Goal: Use online tool/utility: Use online tool/utility

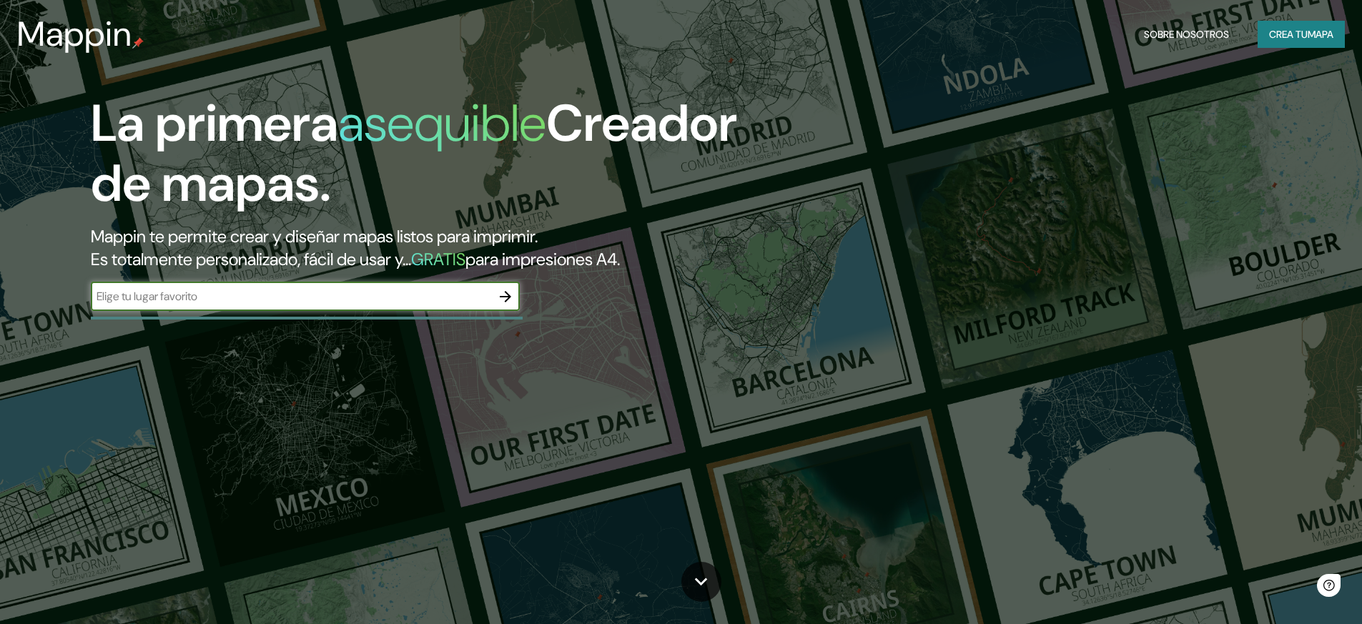
click at [182, 301] on input "text" at bounding box center [291, 296] width 400 height 16
type input "[PERSON_NAME] [GEOGRAPHIC_DATA]"
click at [502, 296] on icon "button" at bounding box center [505, 296] width 11 height 11
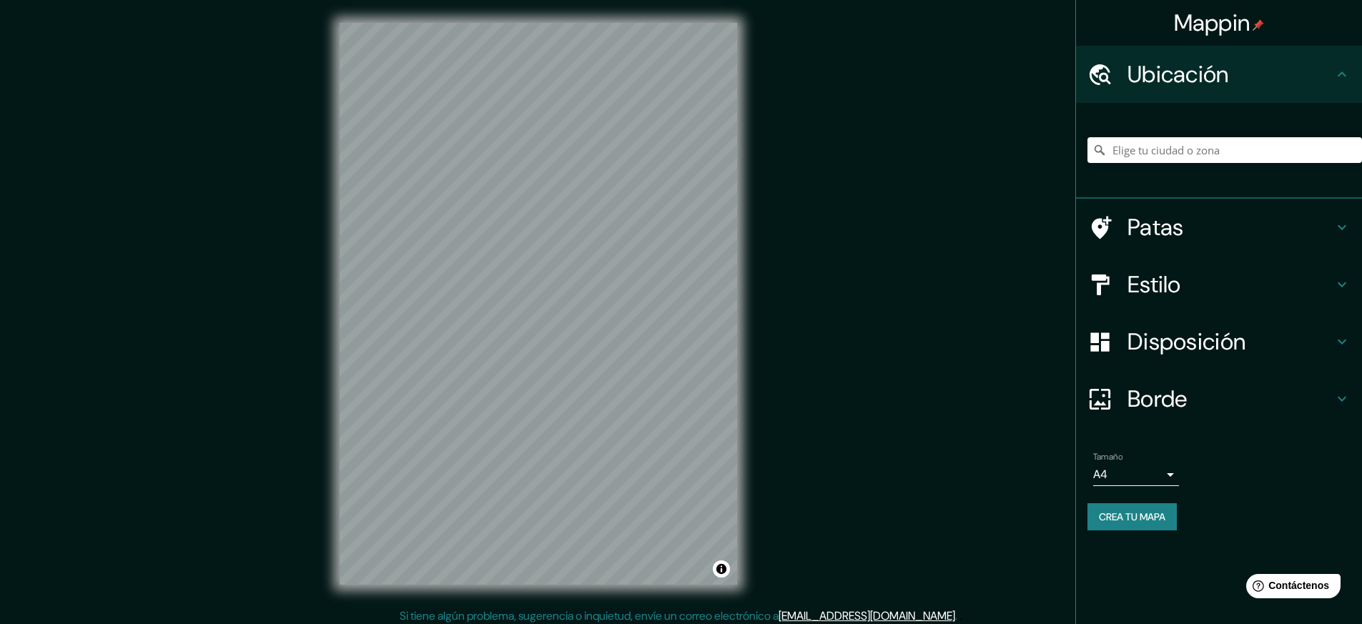
scroll to position [5, 0]
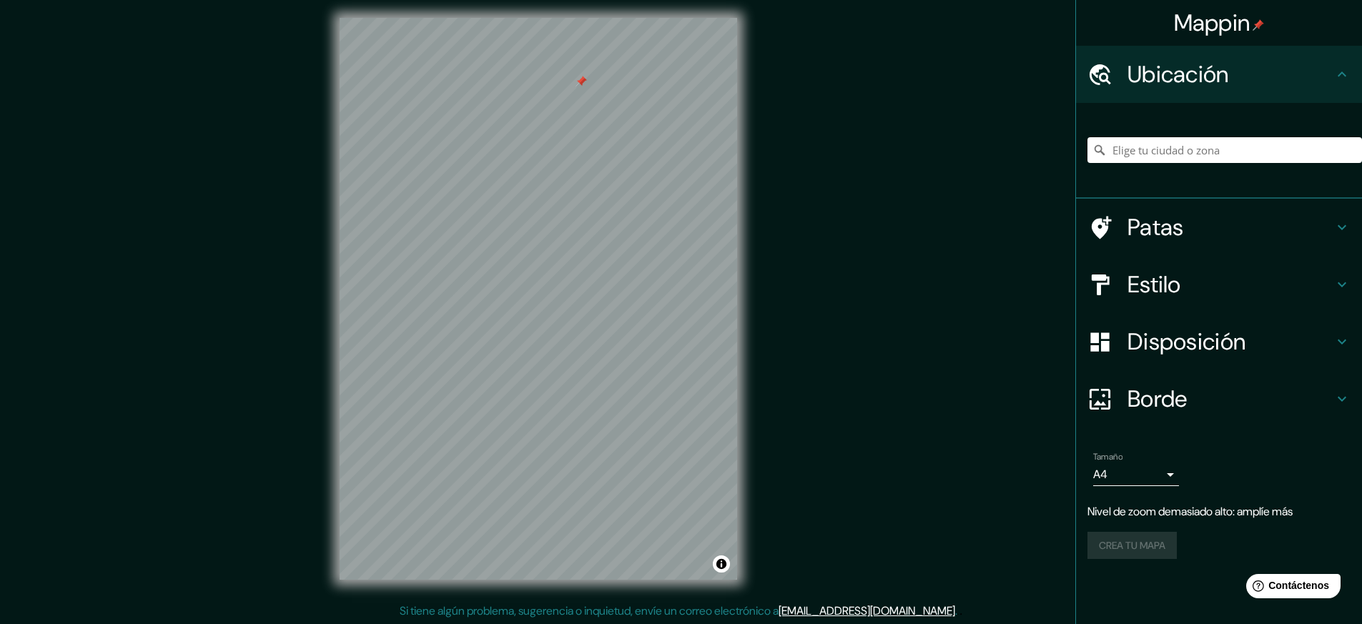
click at [793, 231] on div "Mappin Ubicación Patas Estilo Disposición Borde Elige un borde. Consejo : puede…" at bounding box center [681, 310] width 1362 height 630
click at [1138, 155] on input "Elige tu ciudad o zona" at bounding box center [1224, 150] width 274 height 26
type input "v"
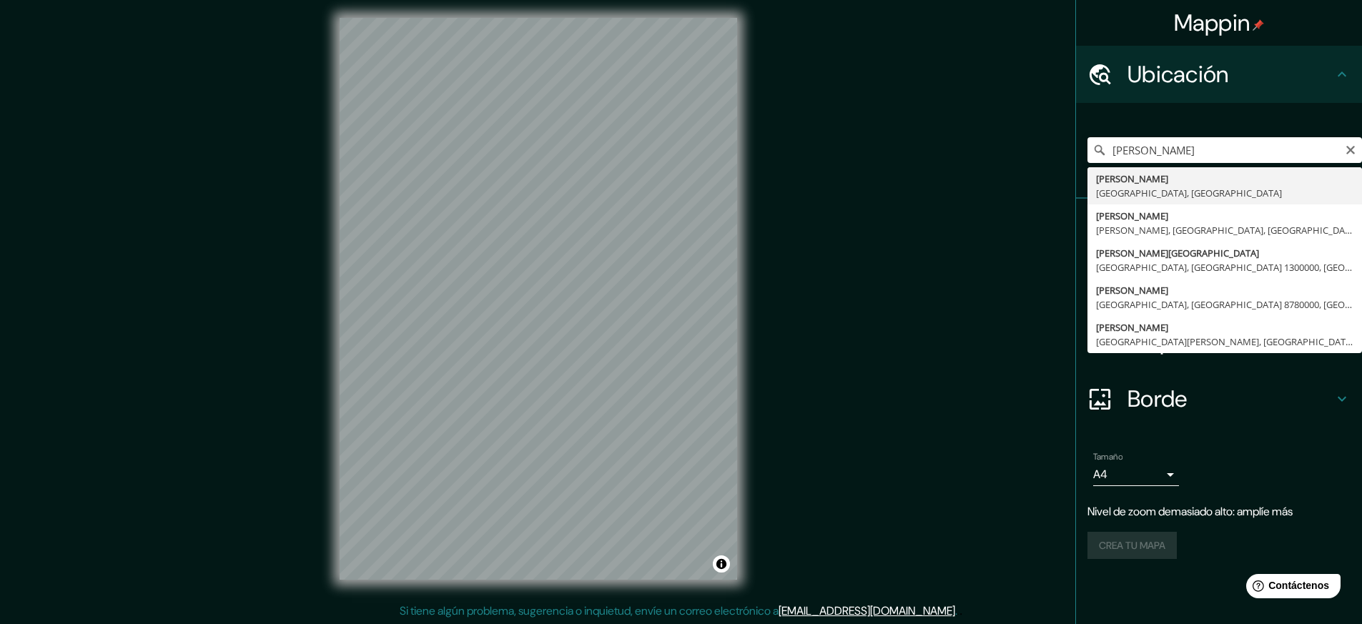
type input "[PERSON_NAME], [GEOGRAPHIC_DATA], [GEOGRAPHIC_DATA]"
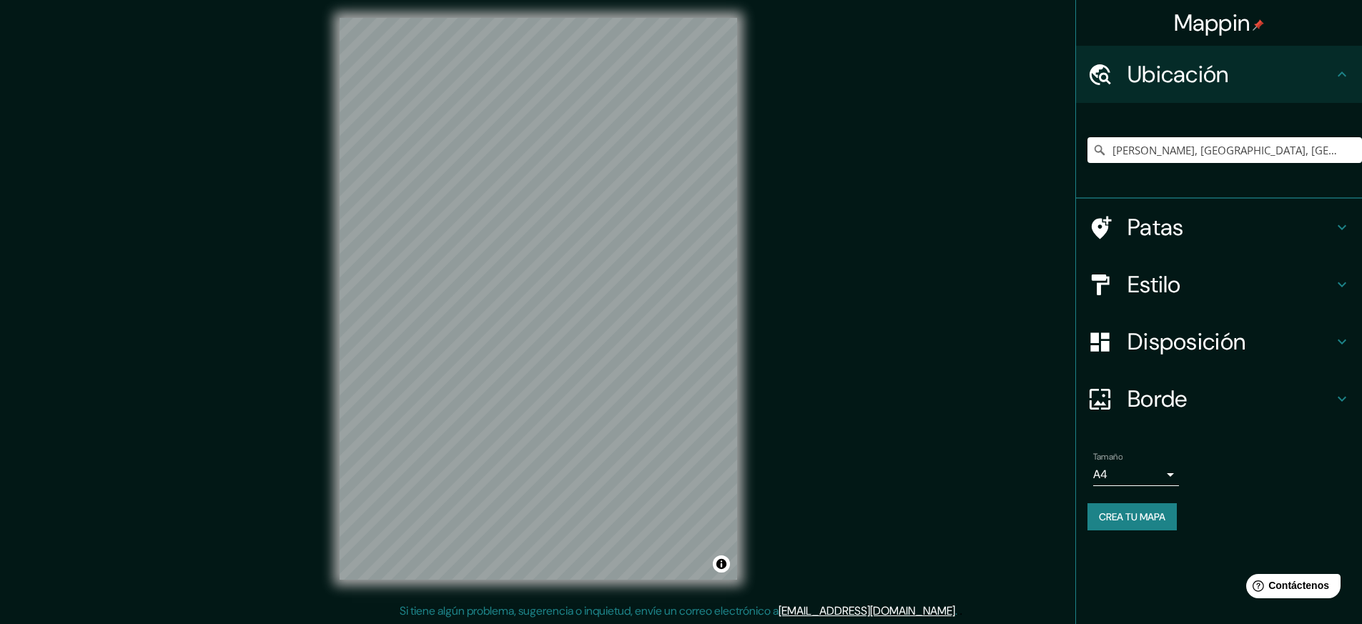
click at [1343, 282] on icon at bounding box center [1341, 284] width 17 height 17
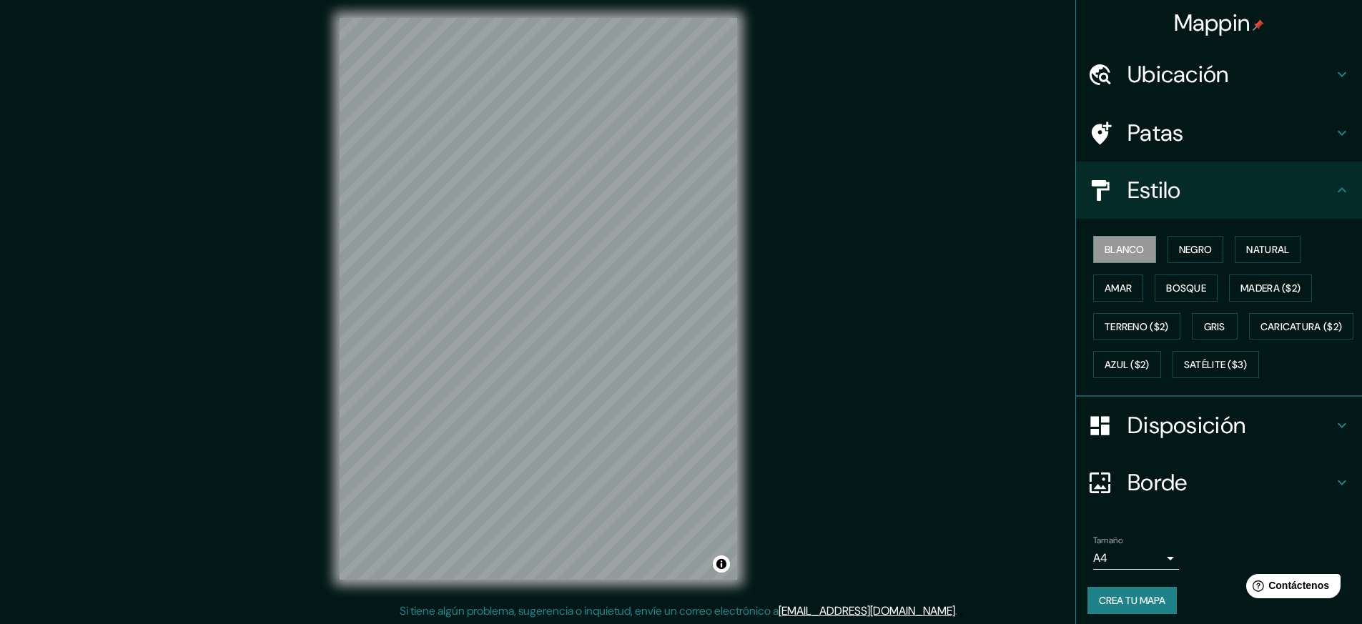
click at [1333, 189] on icon at bounding box center [1341, 190] width 17 height 17
click at [1336, 194] on icon at bounding box center [1341, 190] width 17 height 17
click at [1333, 434] on icon at bounding box center [1341, 425] width 17 height 17
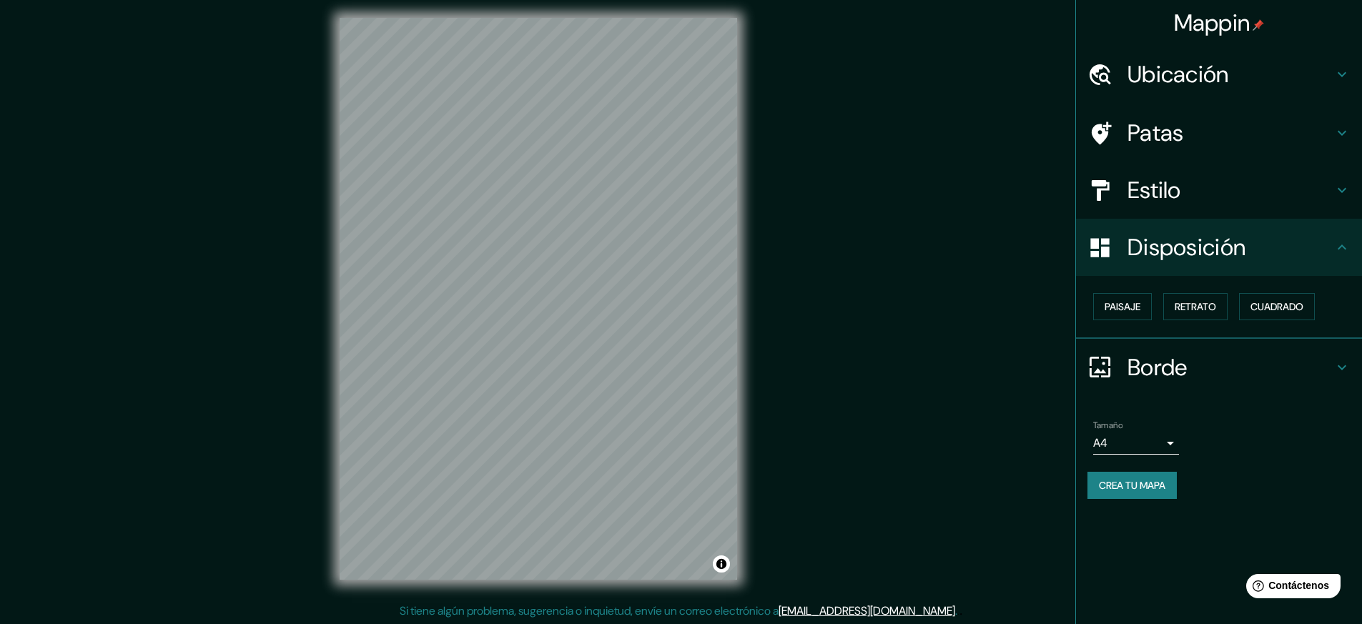
click at [1162, 445] on body "Mappin Ubicación [PERSON_NAME], [GEOGRAPHIC_DATA], [GEOGRAPHIC_DATA] Patas Esti…" at bounding box center [681, 307] width 1362 height 624
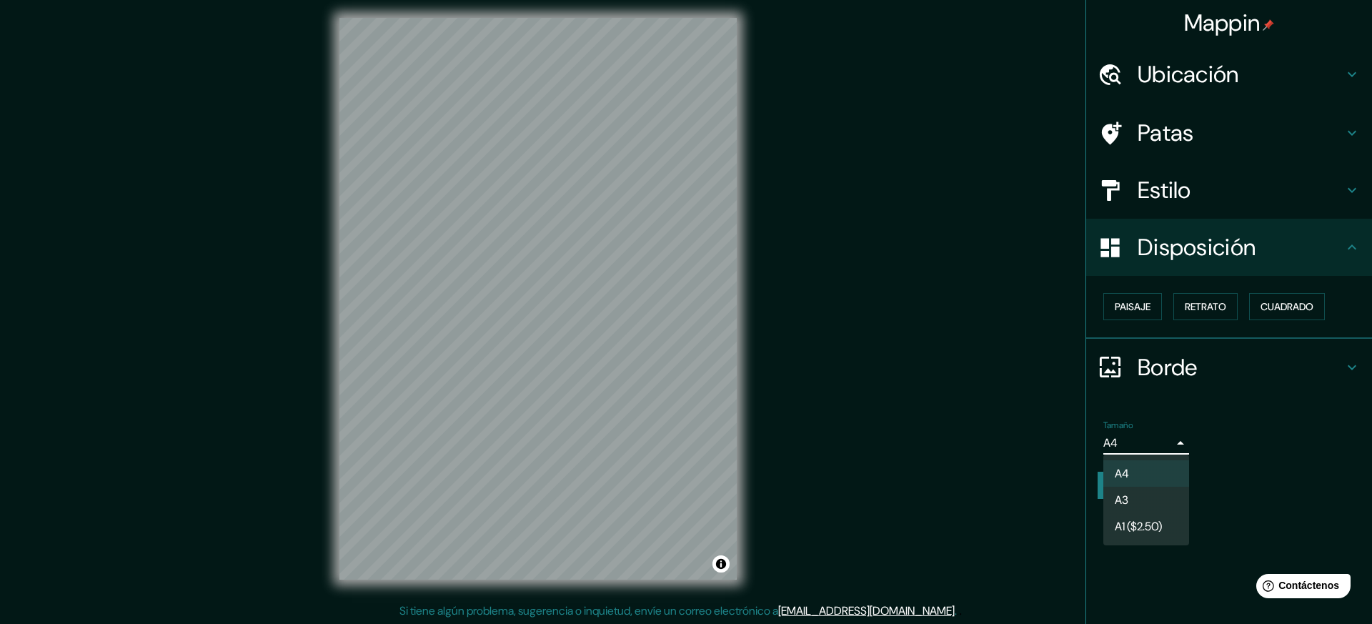
click at [1162, 445] on div at bounding box center [686, 312] width 1372 height 624
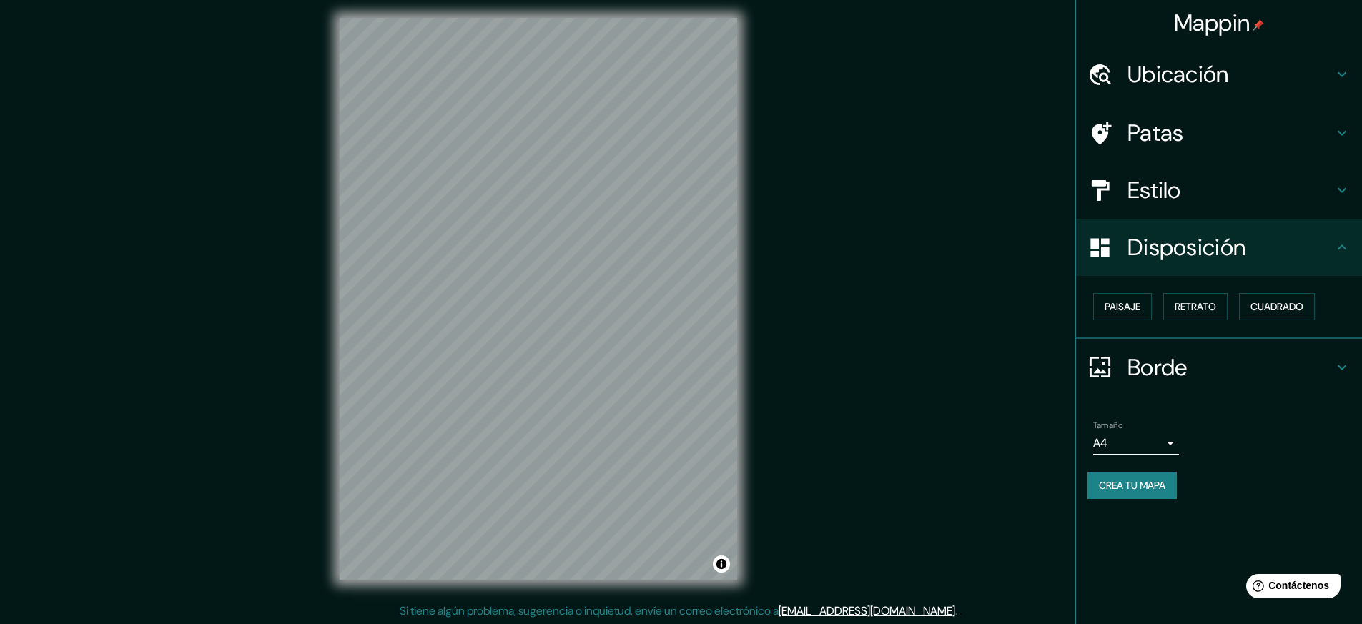
click at [889, 375] on div "Mappin Ubicación [PERSON_NAME], [GEOGRAPHIC_DATA], [GEOGRAPHIC_DATA] Patas Esti…" at bounding box center [681, 310] width 1362 height 630
click at [1154, 137] on font "Patas" at bounding box center [1155, 133] width 56 height 30
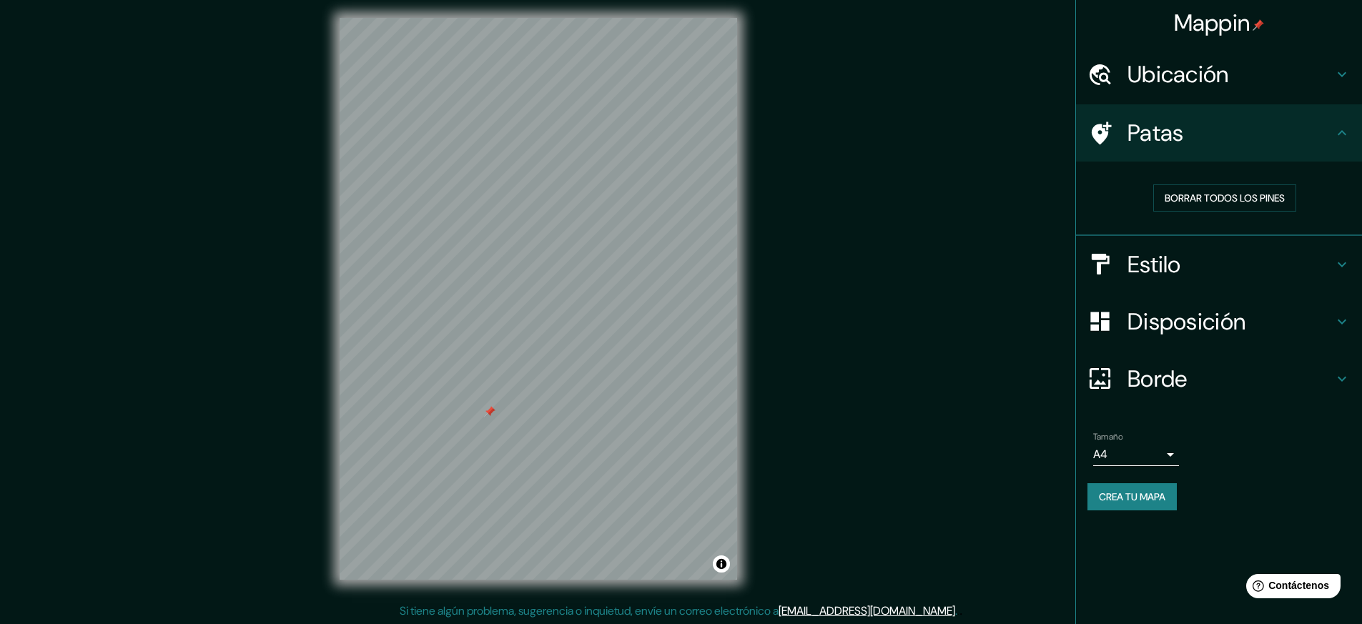
click at [1329, 253] on h4 "Estilo" at bounding box center [1230, 264] width 206 height 29
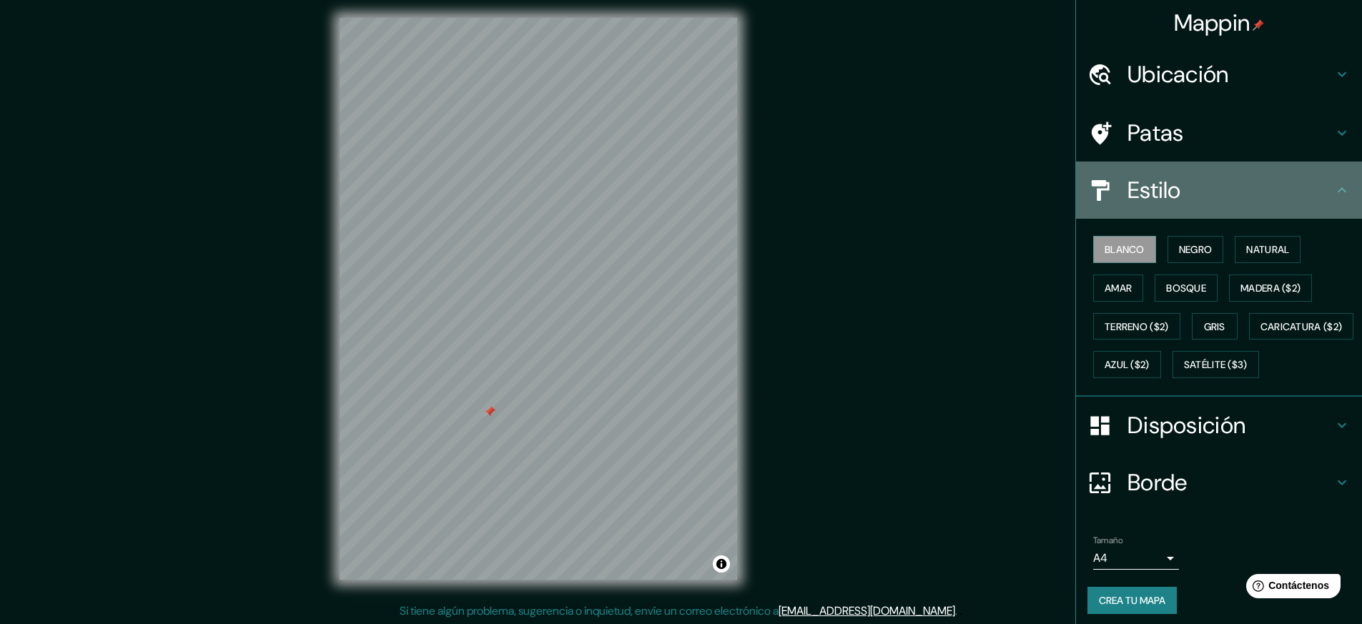
click at [1326, 210] on div "Estilo" at bounding box center [1219, 190] width 286 height 57
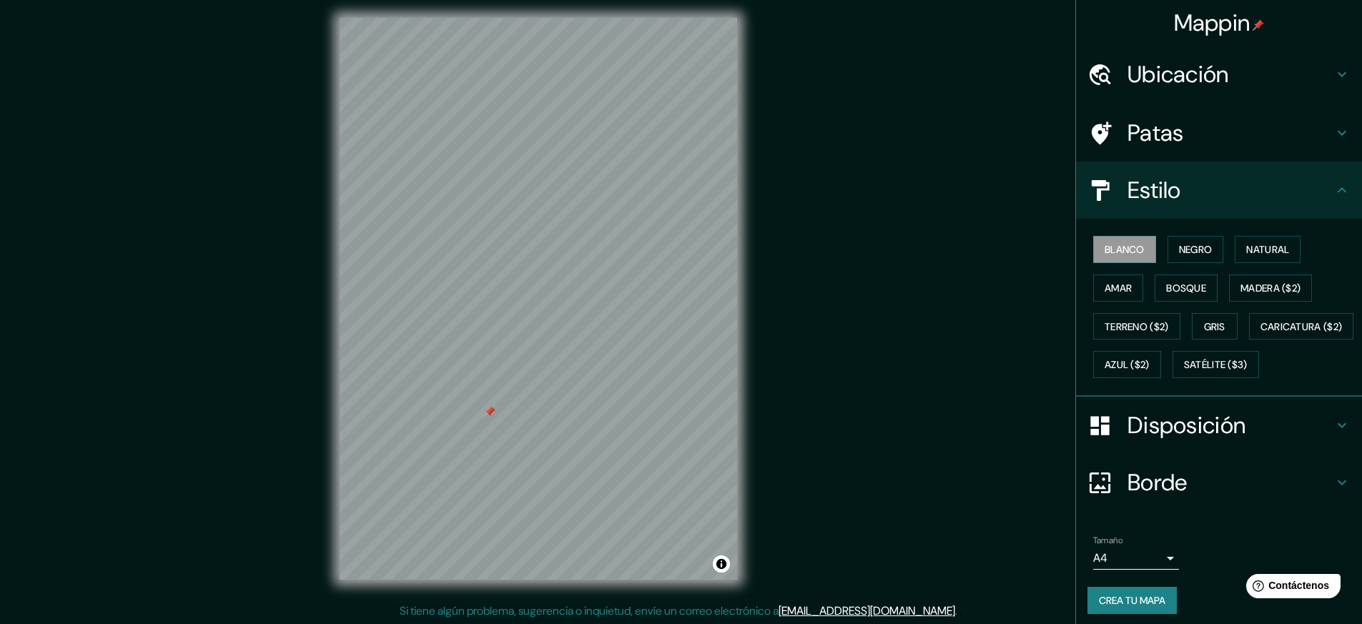
click at [1285, 132] on h4 "Patas" at bounding box center [1230, 133] width 206 height 29
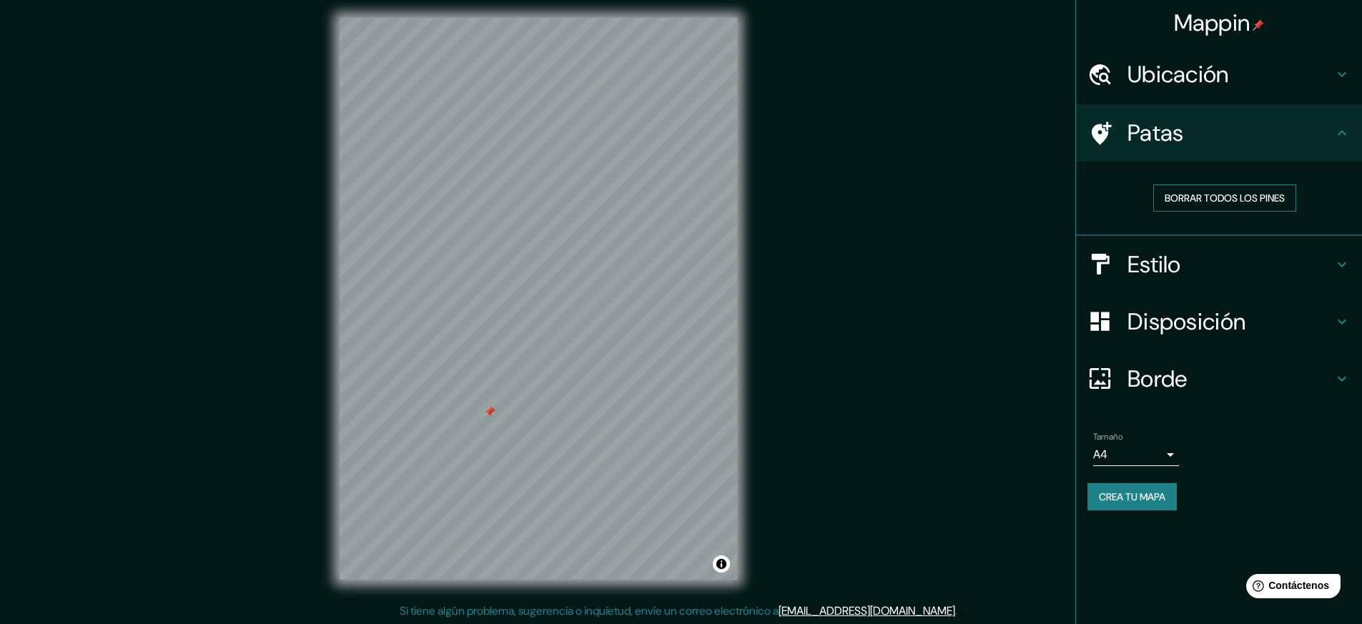
click at [1242, 200] on font "Borrar todos los pines" at bounding box center [1224, 198] width 120 height 13
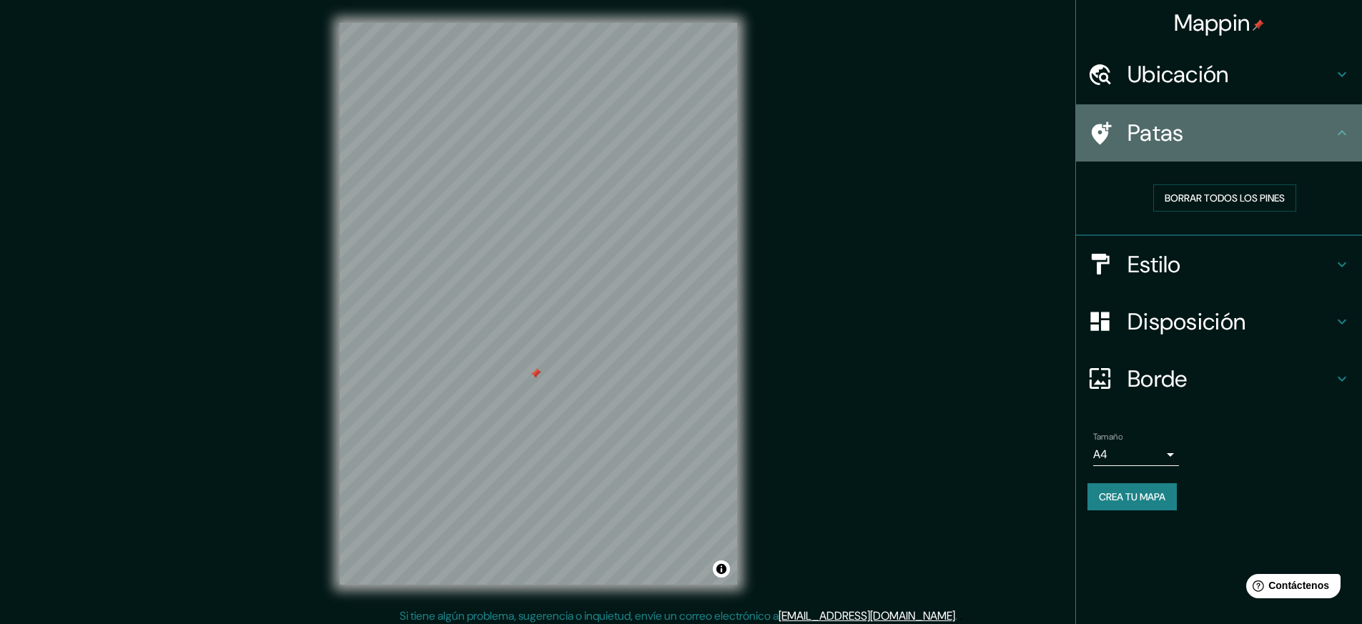
click at [1332, 142] on h4 "Patas" at bounding box center [1230, 133] width 206 height 29
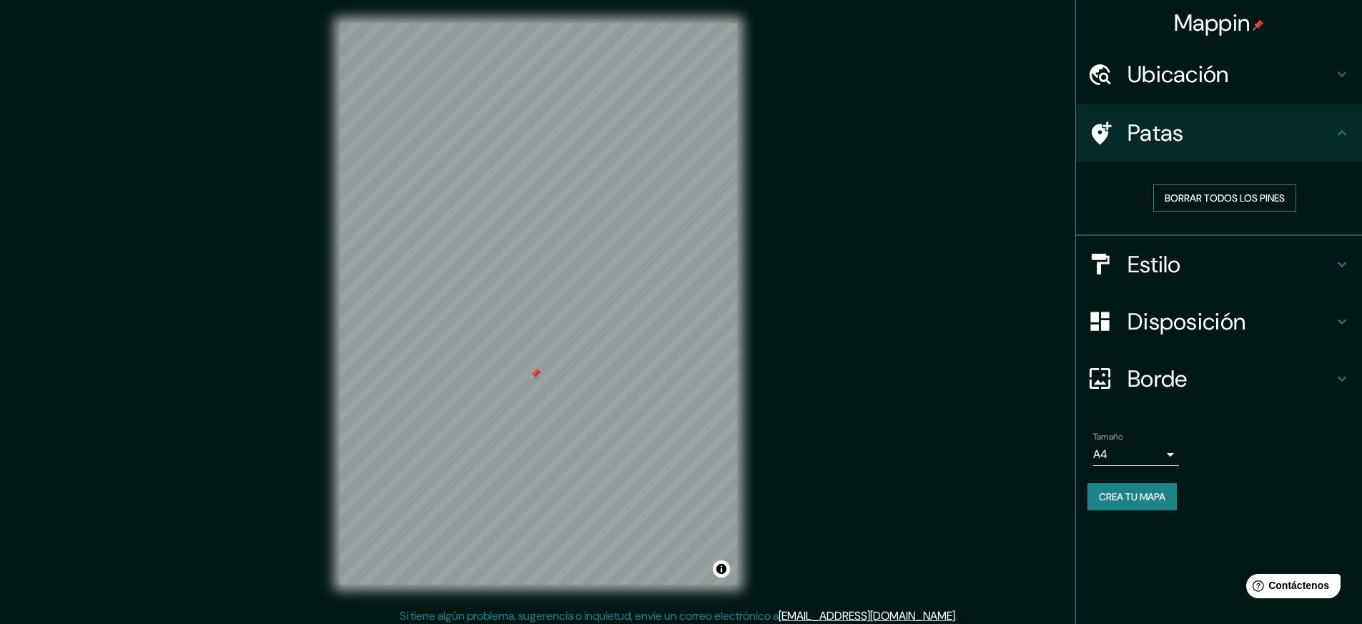
click at [1205, 194] on font "Borrar todos los pines" at bounding box center [1224, 198] width 120 height 13
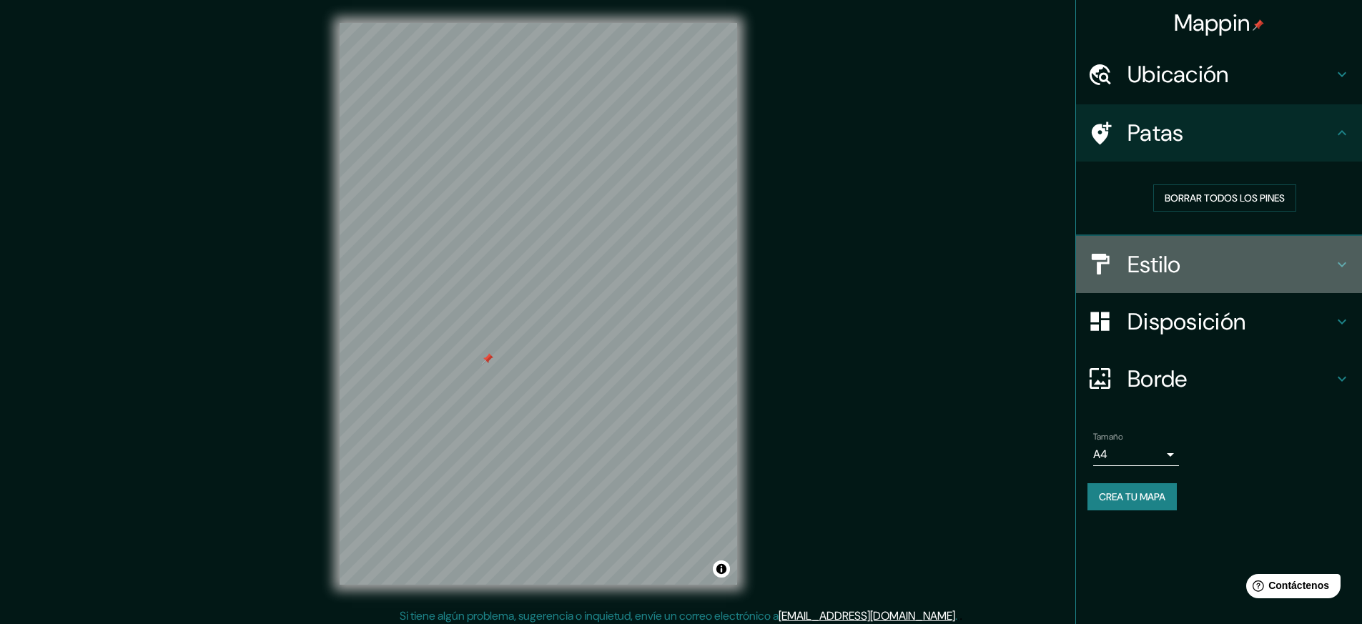
click at [1355, 269] on div "Estilo" at bounding box center [1219, 264] width 286 height 57
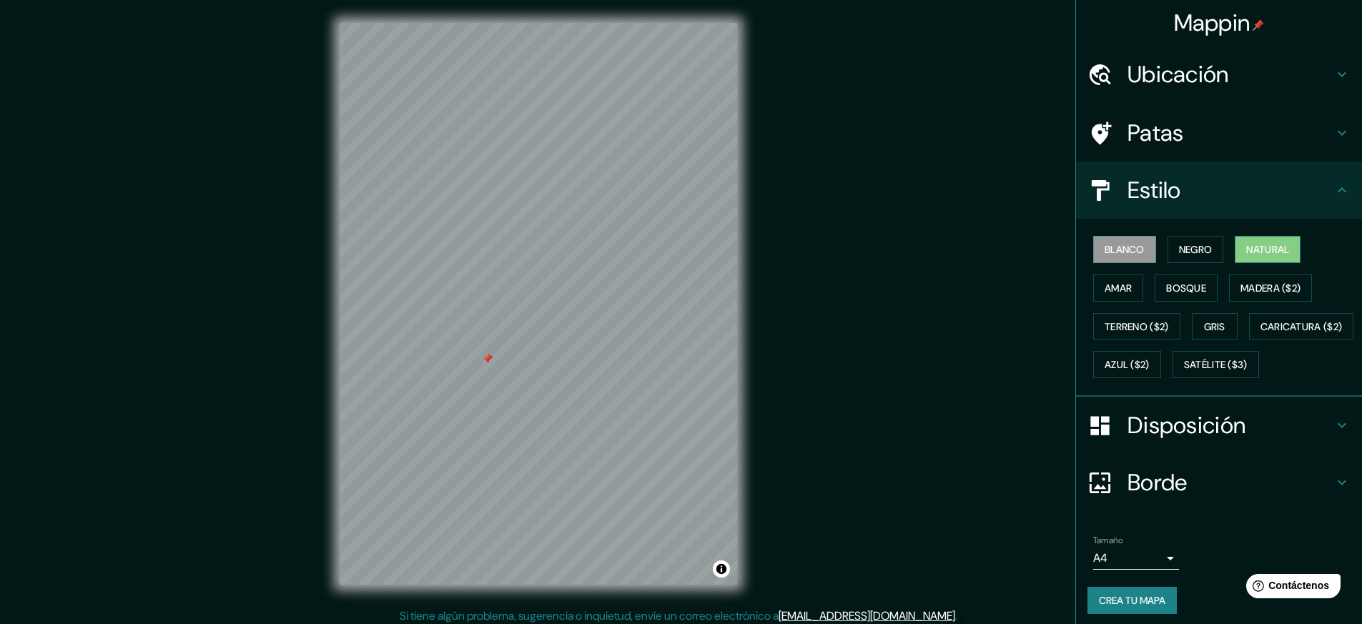
click at [1262, 256] on font "Natural" at bounding box center [1267, 249] width 43 height 13
